Goal: Task Accomplishment & Management: Manage account settings

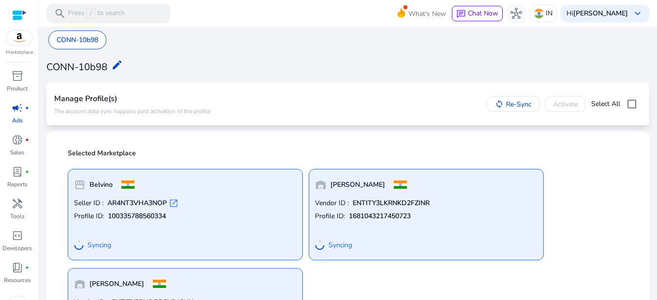
click at [191, 238] on div "Syncing" at bounding box center [185, 244] width 222 height 17
click at [145, 204] on b "AR4NT3VHA3NOP" at bounding box center [136, 203] width 59 height 10
click at [75, 167] on div "Seller" at bounding box center [79, 165] width 33 height 19
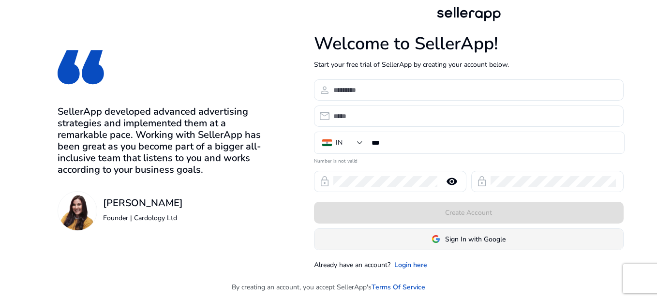
click at [486, 236] on span "Sign In with Google" at bounding box center [475, 239] width 60 height 10
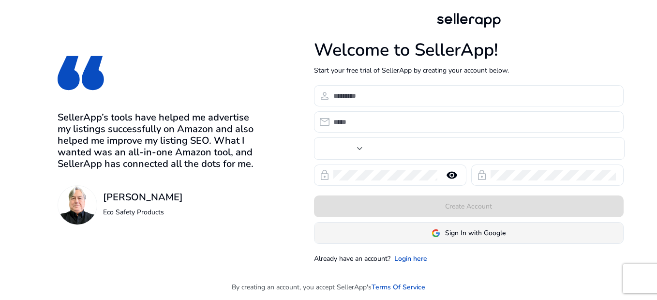
click at [466, 231] on span "Sign In with Google" at bounding box center [475, 233] width 60 height 10
